Goal: Information Seeking & Learning: Learn about a topic

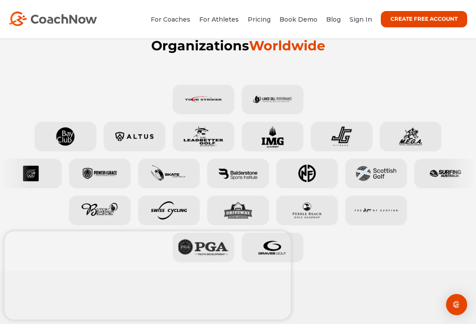
scroll to position [339, 0]
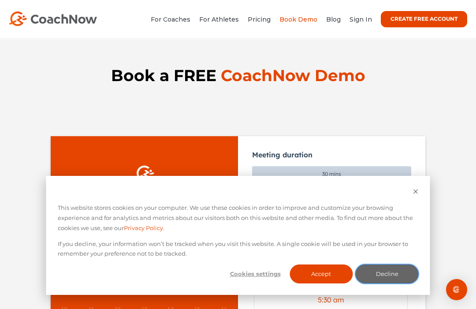
click at [389, 276] on button "Decline" at bounding box center [387, 274] width 63 height 19
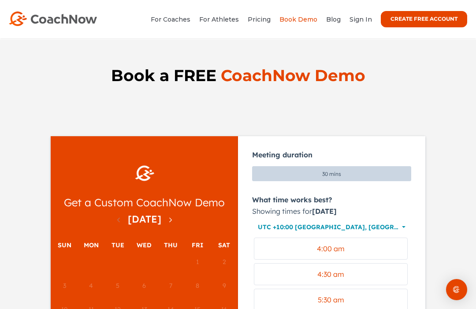
click at [178, 18] on link "For Coaches" at bounding box center [171, 19] width 40 height 8
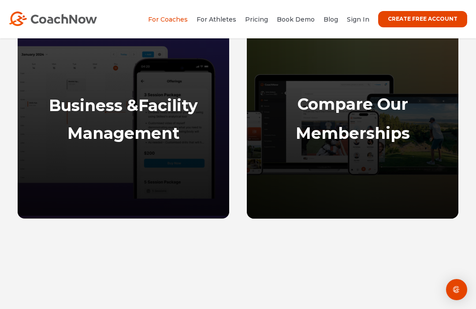
click at [167, 130] on strong "Management" at bounding box center [123, 132] width 112 height 19
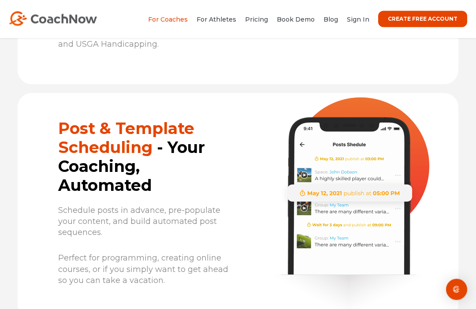
scroll to position [5756, 0]
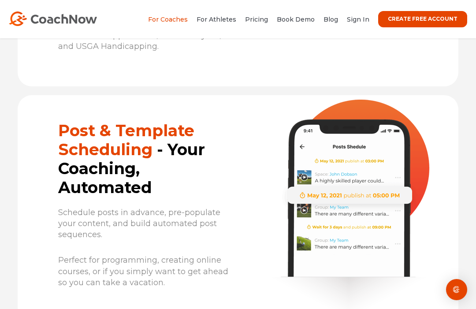
click at [265, 18] on link "Pricing" at bounding box center [256, 19] width 23 height 8
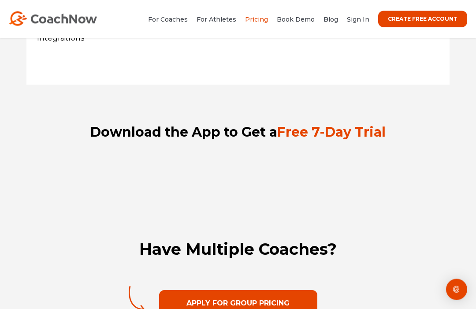
scroll to position [1294, 0]
